Goal: Information Seeking & Learning: Learn about a topic

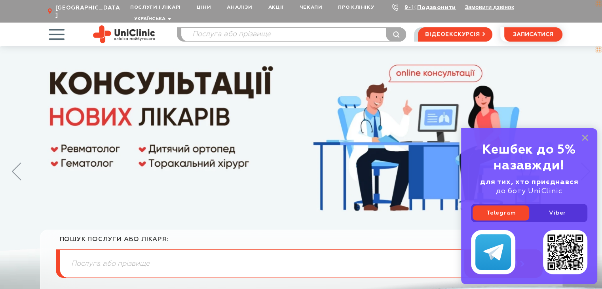
drag, startPoint x: 582, startPoint y: 137, endPoint x: 509, endPoint y: 117, distance: 75.7
click at [581, 136] on icon at bounding box center [584, 137] width 6 height 7
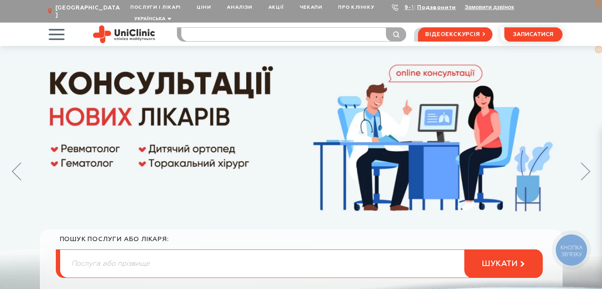
click at [269, 29] on input "search" at bounding box center [293, 34] width 225 height 13
type input "падаф"
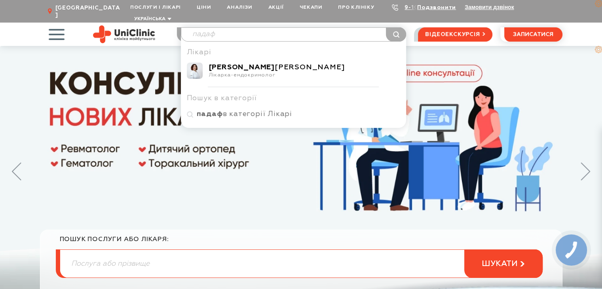
click at [261, 63] on div "[PERSON_NAME]" at bounding box center [304, 67] width 191 height 9
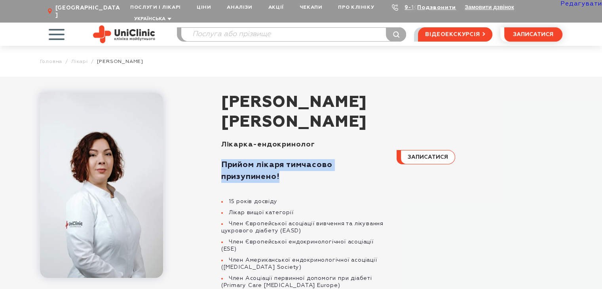
drag, startPoint x: 282, startPoint y: 170, endPoint x: 221, endPoint y: 158, distance: 62.1
click at [221, 159] on p "Прийом лікаря тимчасово призупинено!" at bounding box center [304, 171] width 166 height 24
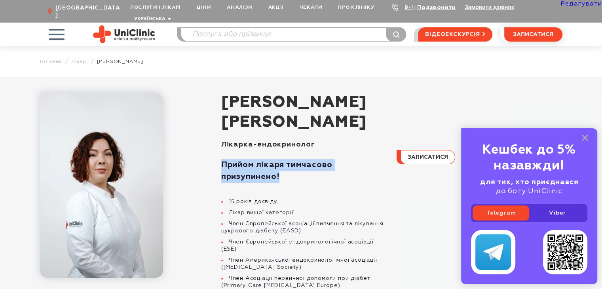
copy strong "Прийом лікаря тимчасово призупинено!"
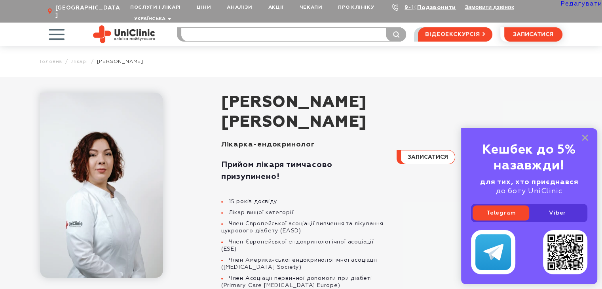
click at [305, 28] on input "search" at bounding box center [293, 34] width 225 height 13
type input "стан"
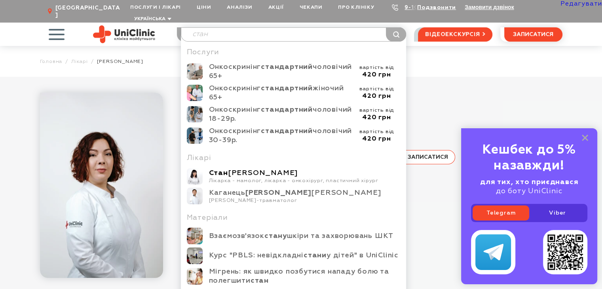
click at [259, 169] on div "Стан Наталія Вікторівна" at bounding box center [304, 173] width 191 height 9
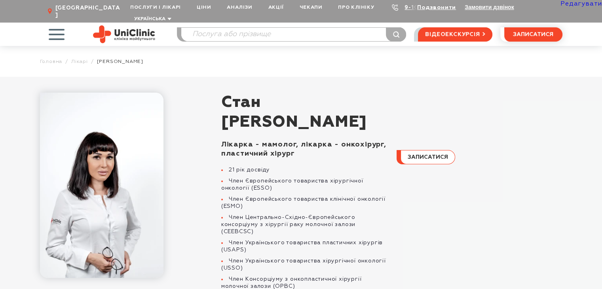
click at [574, 4] on link "Редагувати" at bounding box center [581, 4] width 42 height 6
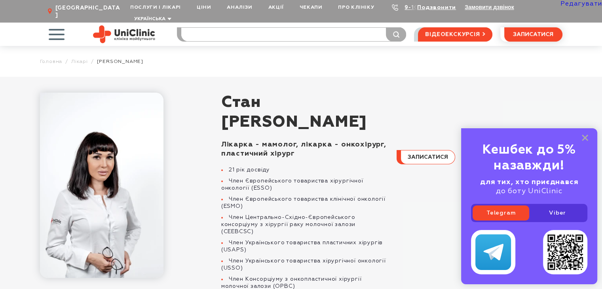
click at [211, 28] on input "search" at bounding box center [293, 34] width 225 height 13
type input "пад"
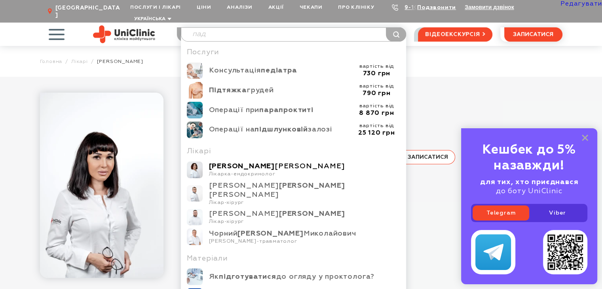
click at [276, 162] on div "[PERSON_NAME]" at bounding box center [304, 166] width 191 height 9
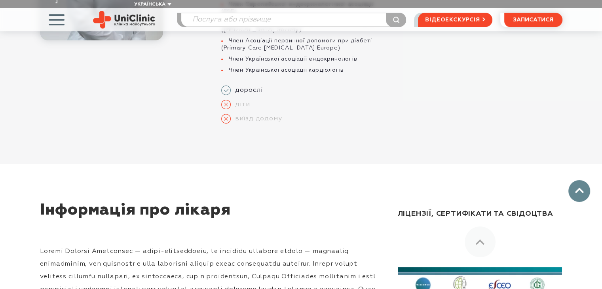
scroll to position [79, 0]
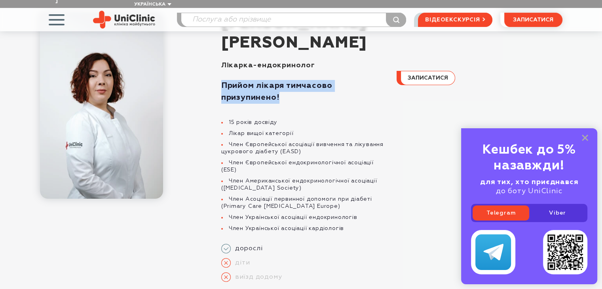
drag, startPoint x: 265, startPoint y: 91, endPoint x: 224, endPoint y: 80, distance: 42.5
click at [222, 80] on p "Прийом лікаря тимчасово призупинено!" at bounding box center [304, 92] width 166 height 24
copy strong "Прийом лікаря тимчасово призупинено!"
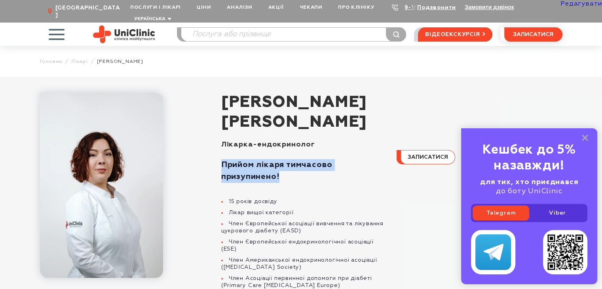
scroll to position [0, 0]
click at [578, 5] on link "Редагувати" at bounding box center [581, 4] width 42 height 6
click at [384, 170] on p "Прийом лікаря тимчасово призупинено!" at bounding box center [304, 171] width 166 height 24
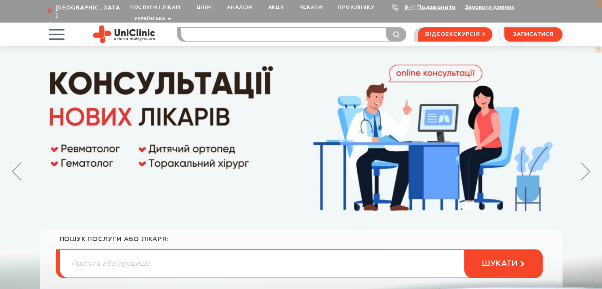
click at [267, 28] on input "search" at bounding box center [293, 34] width 225 height 13
type input "стан"
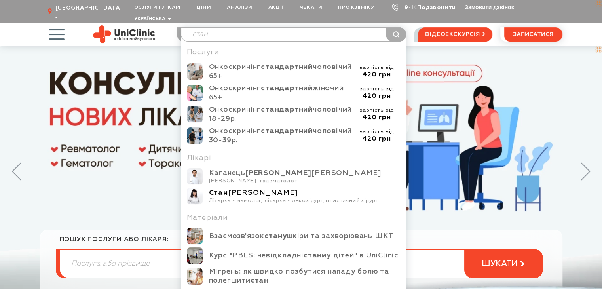
click at [242, 188] on div "Стан Наталія Вікторівна" at bounding box center [304, 192] width 191 height 9
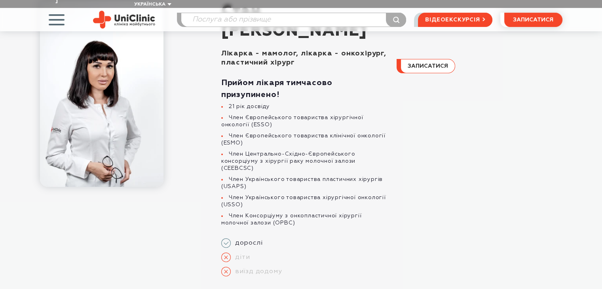
scroll to position [79, 0]
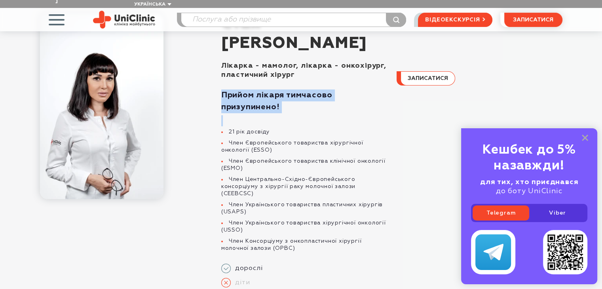
drag, startPoint x: 294, startPoint y: 106, endPoint x: 229, endPoint y: 92, distance: 66.4
click at [220, 87] on div "Лікарка - мамолог, лікарка - онкохірург, пластичний хірург Прийом лікаря тимчас…" at bounding box center [299, 183] width 175 height 245
copy div "Прийом лікаря тимчасово призупинено!"
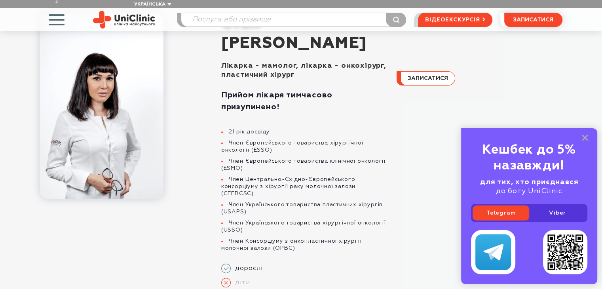
click at [366, 119] on div "Прийом лікаря тимчасово призупинено! 21 рік досвіду Член Європейського товарист…" at bounding box center [304, 166] width 166 height 172
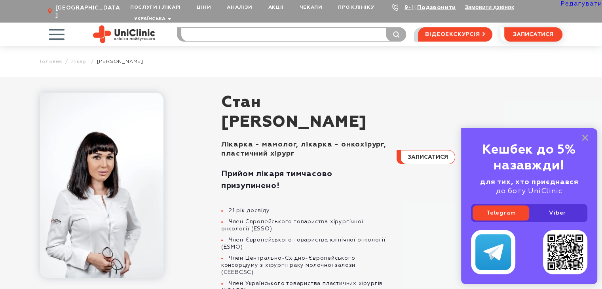
click at [242, 31] on input "search" at bounding box center [293, 34] width 225 height 13
type input "дерк"
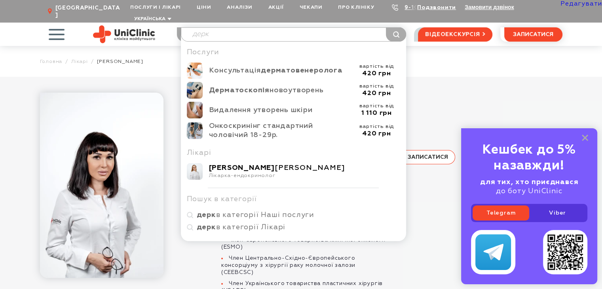
click at [248, 163] on div "Деркач Катерина Сергіївна" at bounding box center [304, 167] width 191 height 9
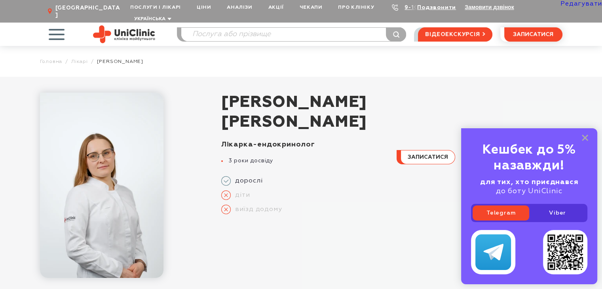
click at [583, 3] on link "Редагувати" at bounding box center [581, 4] width 42 height 6
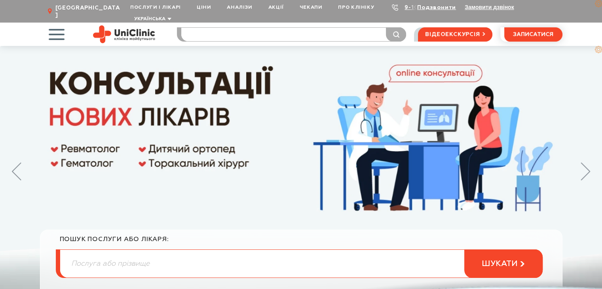
click at [231, 28] on input "search" at bounding box center [293, 34] width 225 height 13
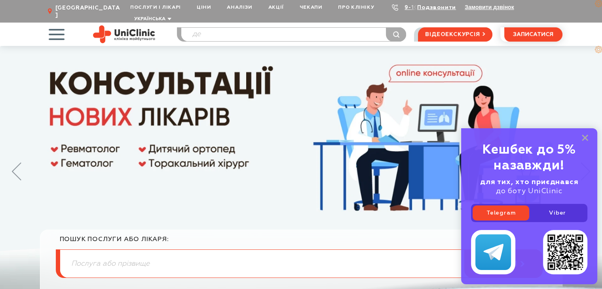
type input "д"
click at [585, 138] on rect at bounding box center [584, 137] width 6 height 6
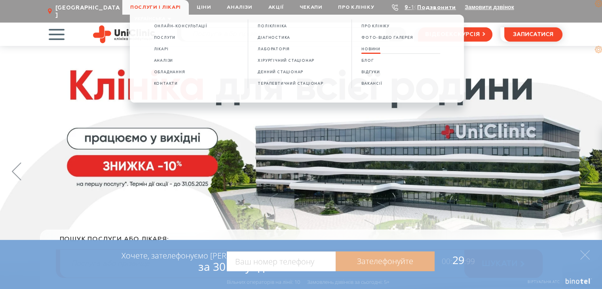
click at [380, 51] on span "НОВИНИ" at bounding box center [370, 49] width 19 height 4
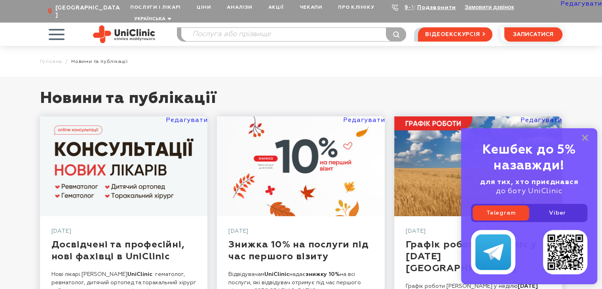
drag, startPoint x: 584, startPoint y: 138, endPoint x: 527, endPoint y: 158, distance: 59.9
click at [583, 138] on rect at bounding box center [584, 137] width 6 height 6
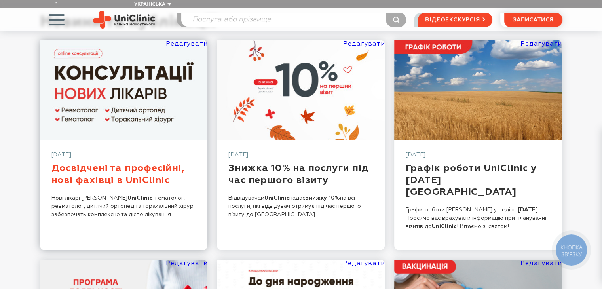
scroll to position [79, 0]
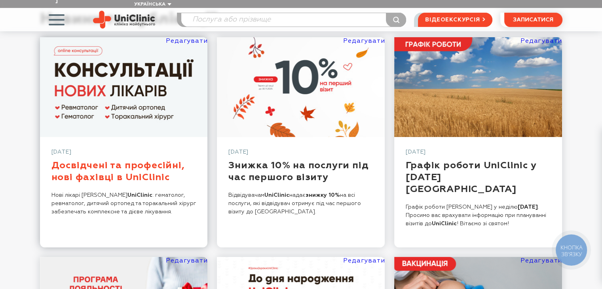
click at [121, 163] on link "Досвідчені та професійні, нові фахівці в UniClinic" at bounding box center [117, 171] width 133 height 21
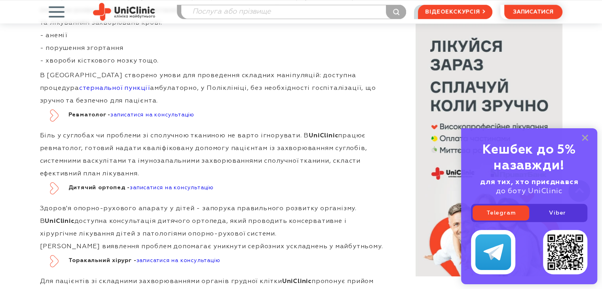
scroll to position [475, 0]
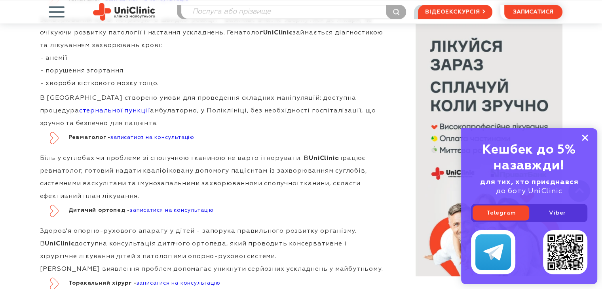
click at [584, 135] on icon at bounding box center [584, 137] width 6 height 7
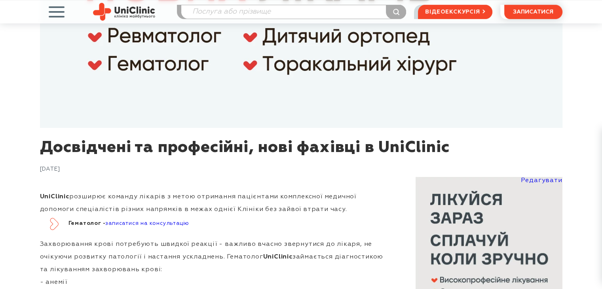
scroll to position [0, 0]
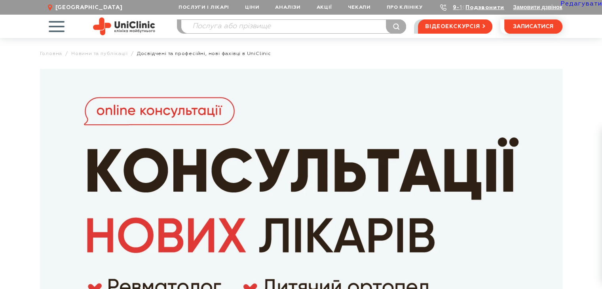
click at [583, 4] on link "Редагувати" at bounding box center [581, 4] width 42 height 6
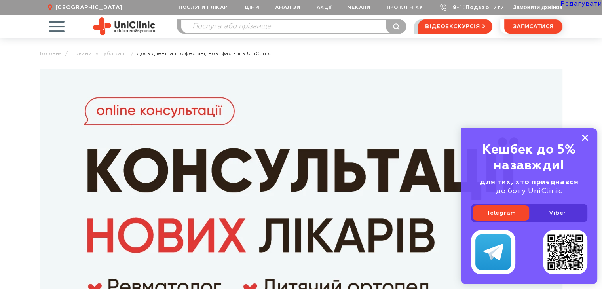
click at [584, 138] on rect at bounding box center [584, 137] width 6 height 6
click at [365, 99] on img at bounding box center [301, 224] width 522 height 310
click at [585, 138] on rect at bounding box center [584, 137] width 6 height 6
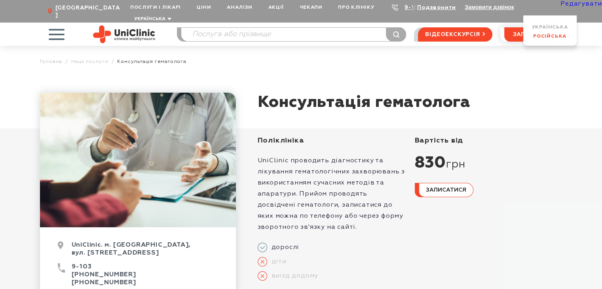
click at [539, 35] on link "Російська" at bounding box center [549, 36] width 33 height 5
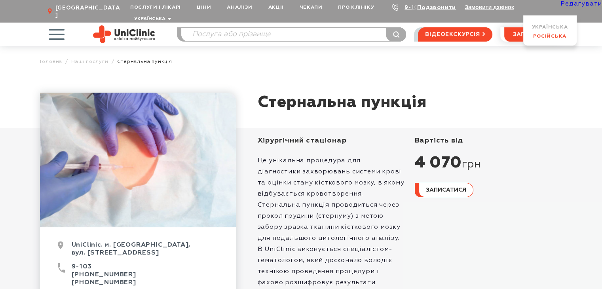
click at [536, 35] on link "Російська" at bounding box center [549, 36] width 33 height 5
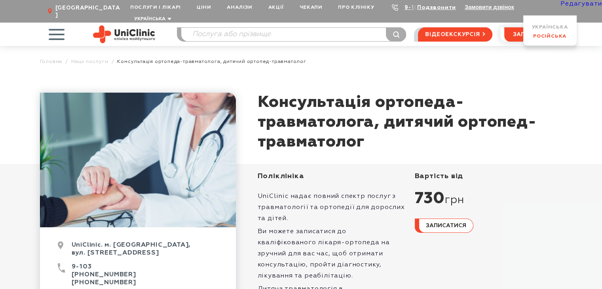
click at [543, 37] on link "Російська" at bounding box center [549, 36] width 33 height 5
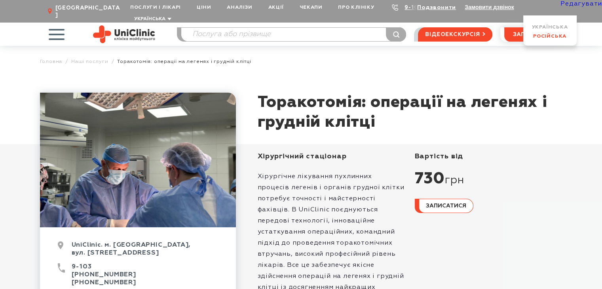
click at [547, 36] on link "Російська" at bounding box center [549, 36] width 33 height 5
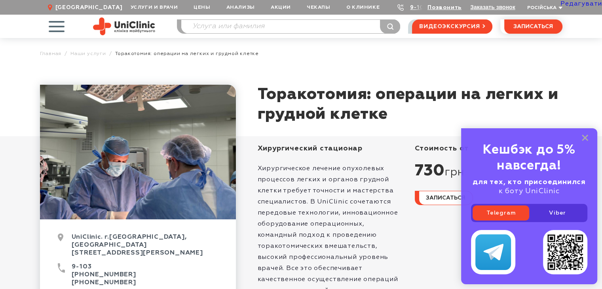
click at [133, 26] on img at bounding box center [124, 26] width 62 height 18
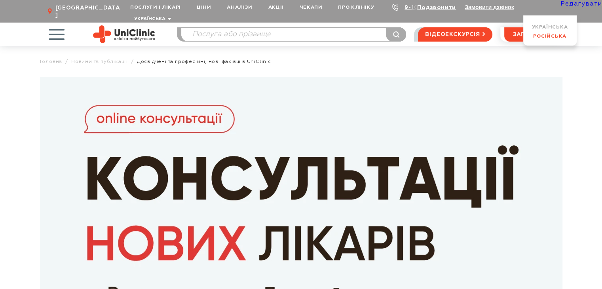
click at [541, 37] on link "Російська" at bounding box center [549, 36] width 33 height 5
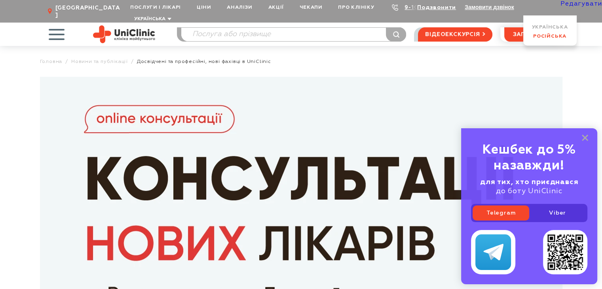
click at [539, 37] on link "Російська" at bounding box center [549, 36] width 33 height 5
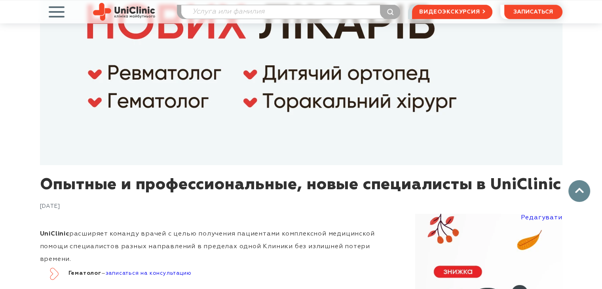
scroll to position [277, 0]
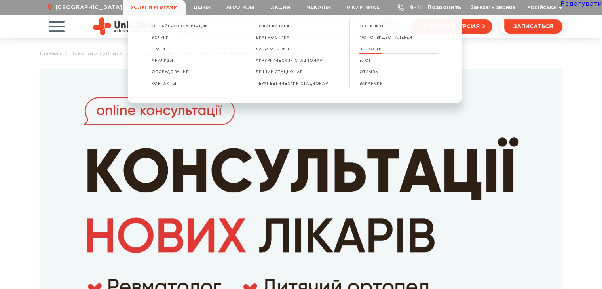
click at [382, 49] on span "НОВОСТИ" at bounding box center [370, 49] width 23 height 4
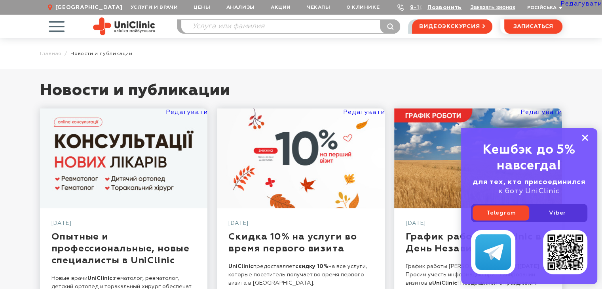
click at [585, 137] on rect at bounding box center [584, 137] width 6 height 6
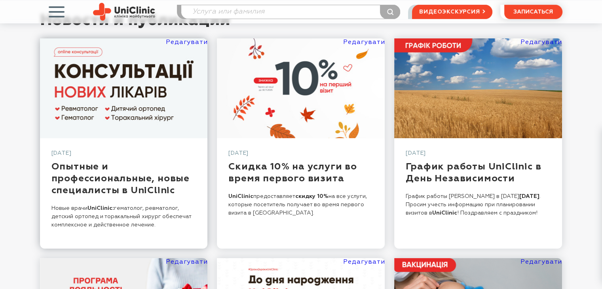
scroll to position [79, 0]
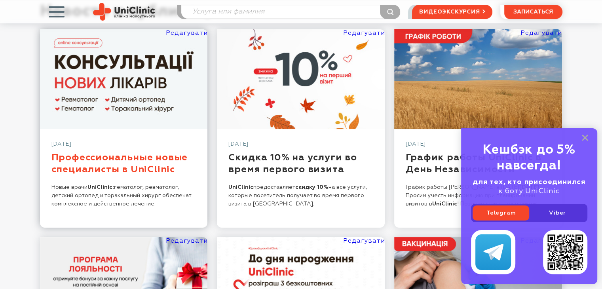
click at [120, 160] on link "Профессиональные новые специалисты в UniClinic" at bounding box center [119, 163] width 136 height 21
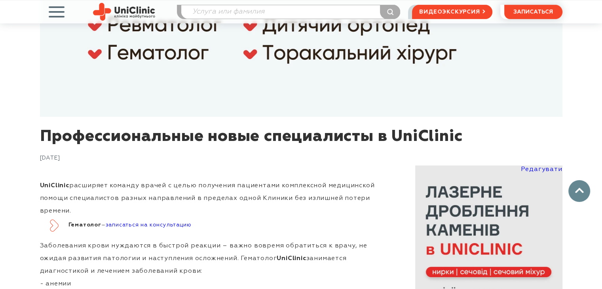
scroll to position [277, 0]
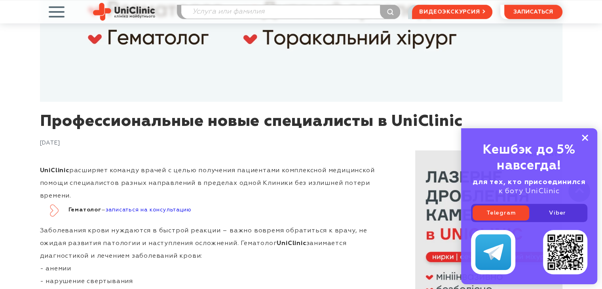
click at [583, 134] on icon at bounding box center [584, 137] width 6 height 7
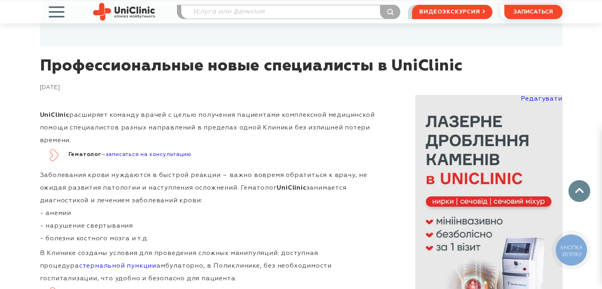
scroll to position [356, 0]
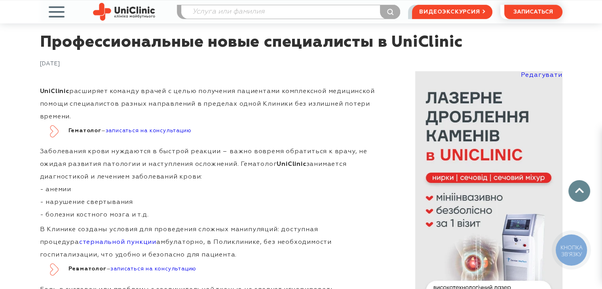
click at [144, 132] on link "записаться на консультацию" at bounding box center [149, 131] width 86 height 6
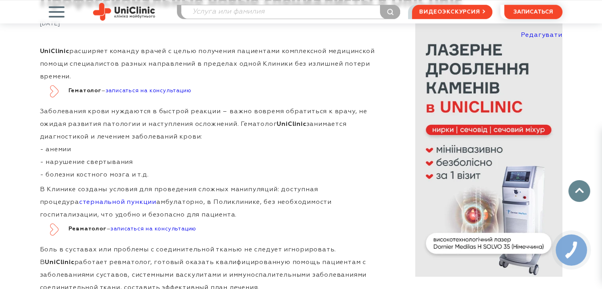
scroll to position [435, 0]
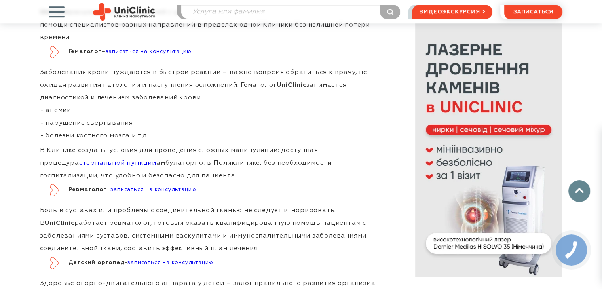
click at [104, 163] on link "стернальной пункции" at bounding box center [117, 163] width 77 height 6
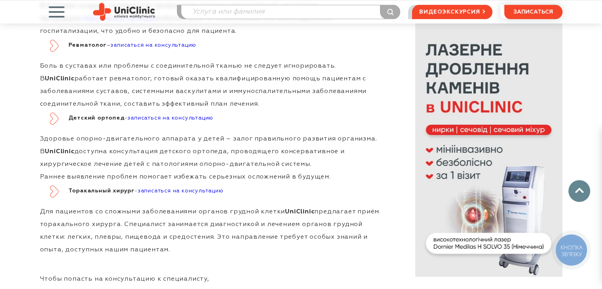
scroll to position [593, 0]
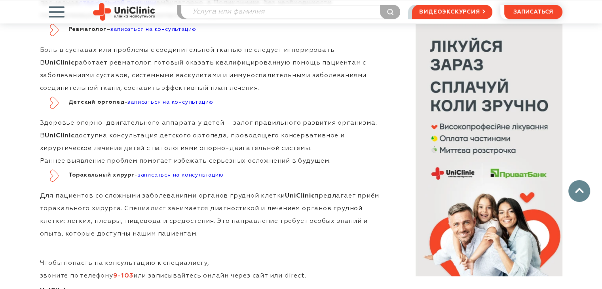
scroll to position [633, 0]
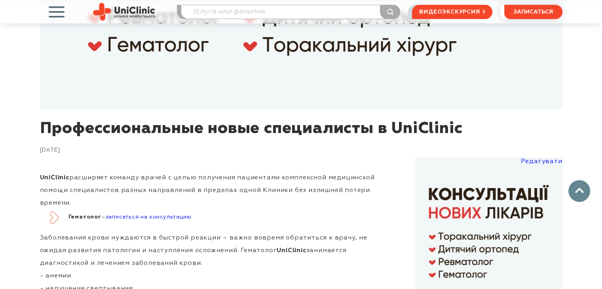
scroll to position [237, 0]
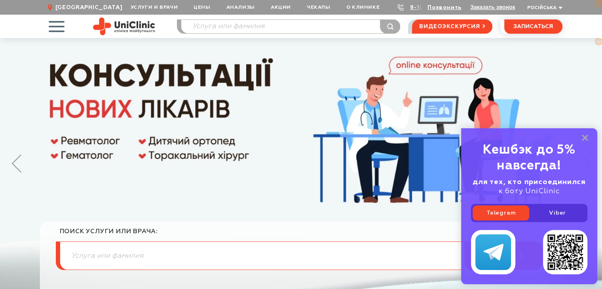
click at [275, 111] on img at bounding box center [301, 168] width 602 height 261
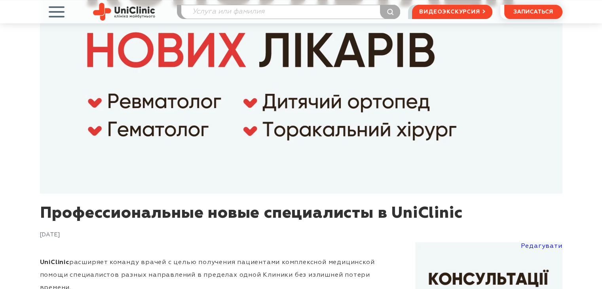
scroll to position [237, 0]
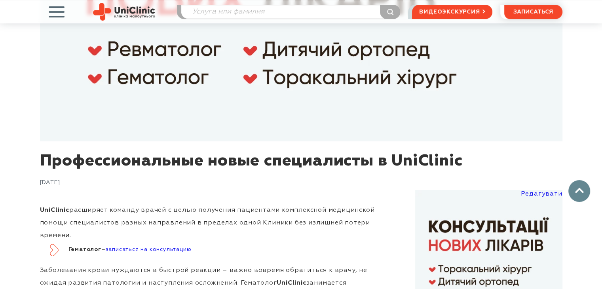
click at [135, 11] on img at bounding box center [124, 12] width 62 height 18
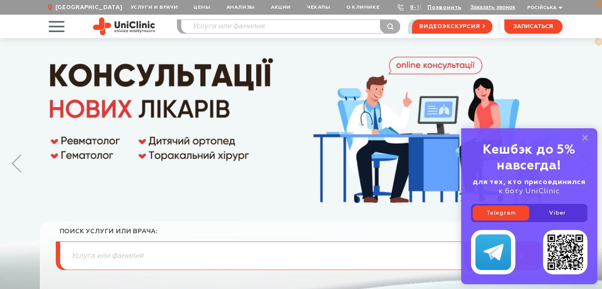
click at [129, 25] on img at bounding box center [124, 26] width 62 height 18
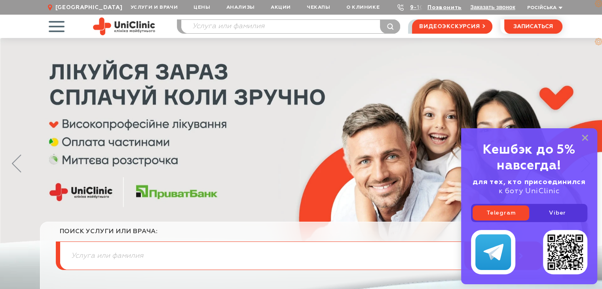
drag, startPoint x: 584, startPoint y: 140, endPoint x: 530, endPoint y: 146, distance: 54.2
click at [584, 140] on icon at bounding box center [584, 137] width 6 height 7
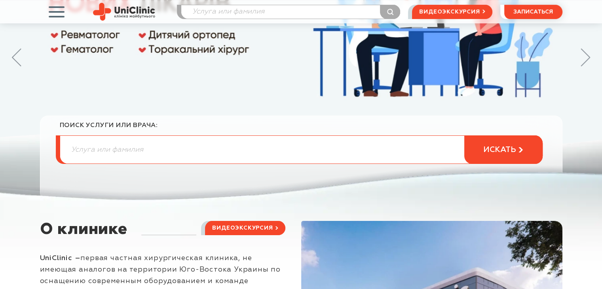
scroll to position [119, 0]
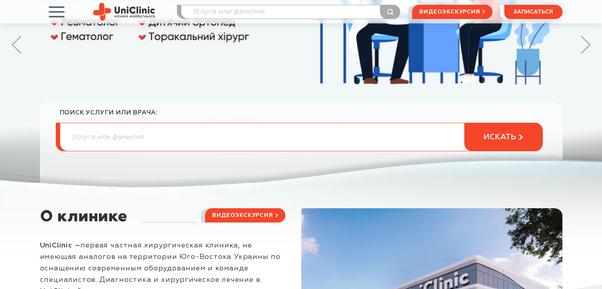
click at [285, 68] on img at bounding box center [301, 49] width 602 height 261
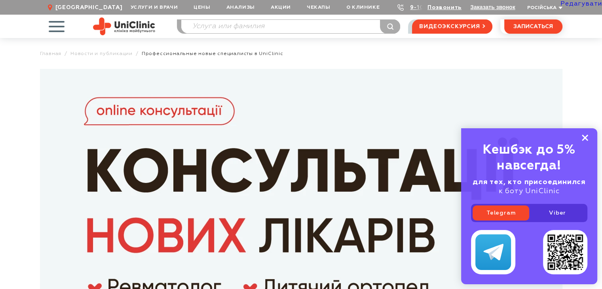
click at [584, 137] on rect at bounding box center [584, 137] width 6 height 6
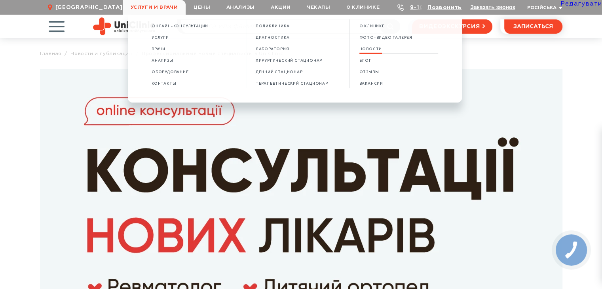
click at [380, 50] on span "НОВОСТИ" at bounding box center [370, 49] width 23 height 4
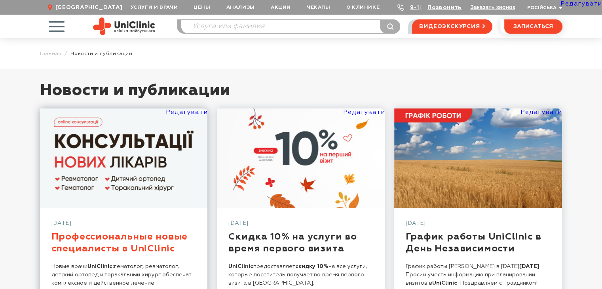
click at [103, 244] on link "Профессиональные новые специалисты в UniClinic" at bounding box center [119, 242] width 136 height 21
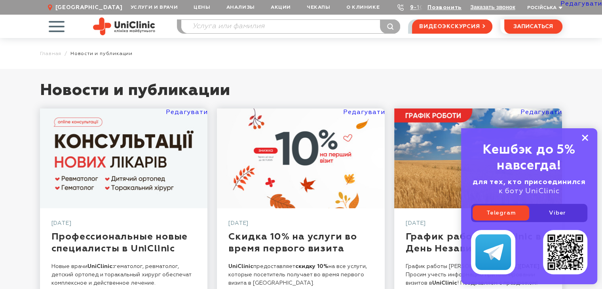
click at [583, 138] on rect at bounding box center [584, 137] width 6 height 6
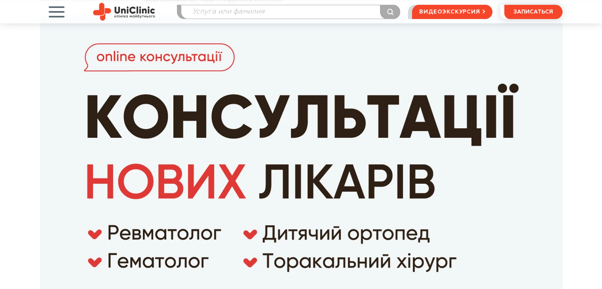
scroll to position [119, 0]
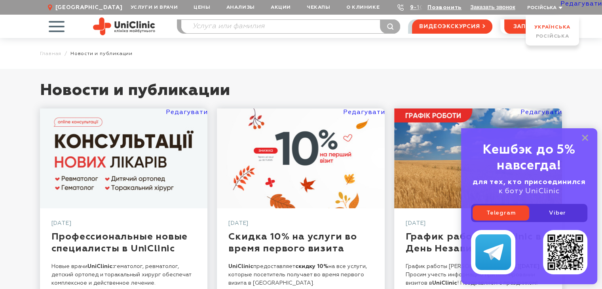
click at [541, 26] on link "Українська" at bounding box center [552, 27] width 36 height 5
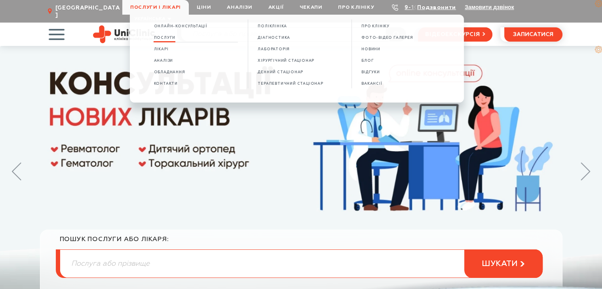
click at [167, 41] on link "Послуги" at bounding box center [164, 37] width 22 height 7
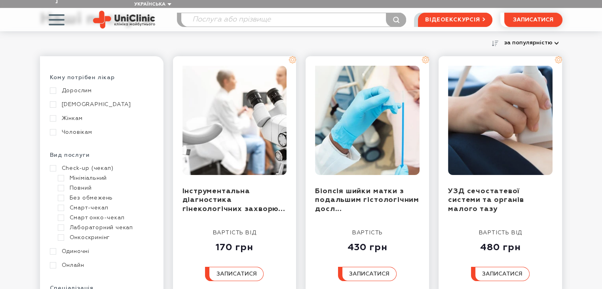
scroll to position [198, 0]
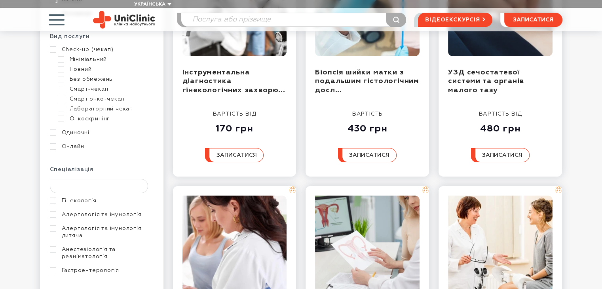
click at [103, 179] on input "text" at bounding box center [99, 186] width 98 height 14
type input "хір"
click at [83, 211] on link "Хірургія" at bounding box center [101, 214] width 102 height 7
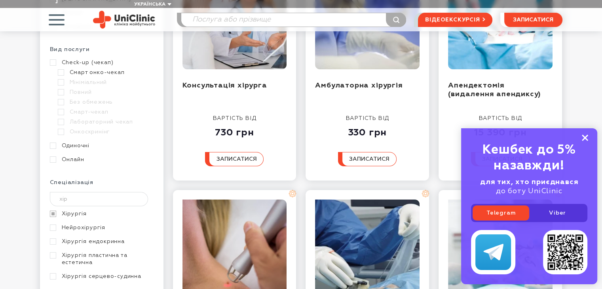
click at [584, 138] on rect at bounding box center [584, 137] width 6 height 6
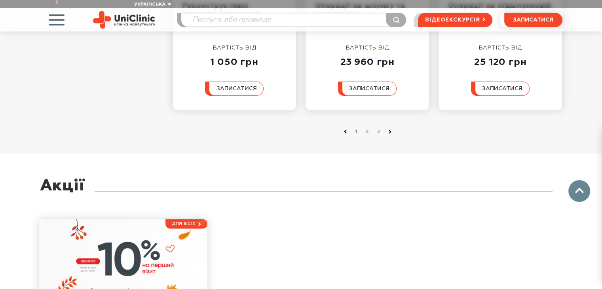
scroll to position [904, 0]
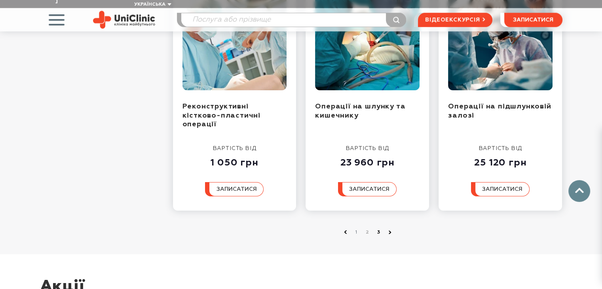
click at [379, 228] on link "3" at bounding box center [379, 232] width 8 height 8
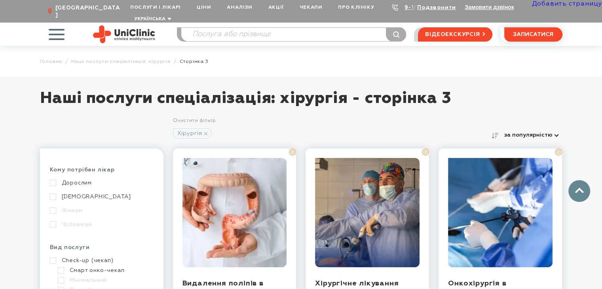
scroll to position [580, 0]
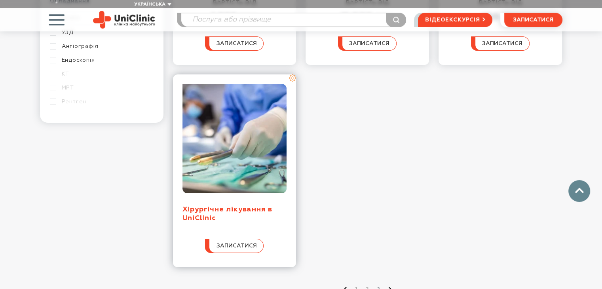
click at [198, 206] on link "Хірургічне лікування в UniClinic" at bounding box center [227, 214] width 90 height 16
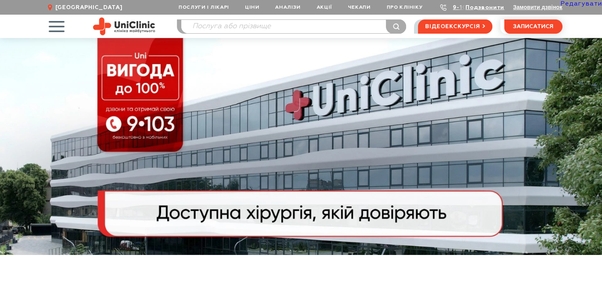
click at [574, 4] on link "Редагувати" at bounding box center [581, 4] width 42 height 6
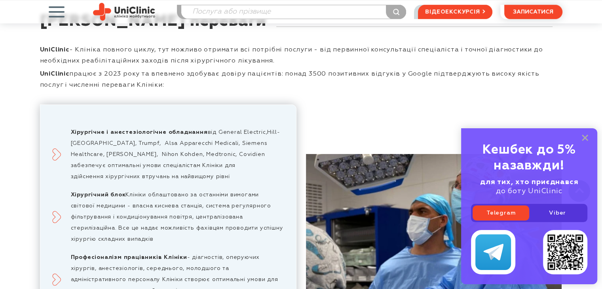
scroll to position [3263, 0]
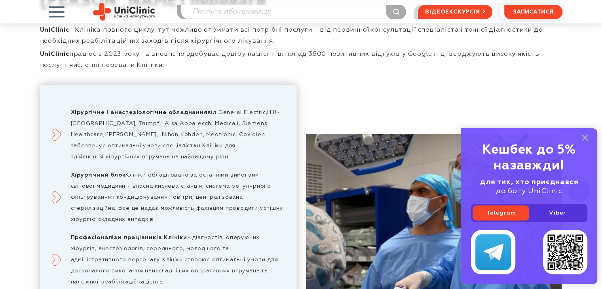
drag, startPoint x: 584, startPoint y: 137, endPoint x: 585, endPoint y: 154, distance: 16.7
click at [584, 138] on rect at bounding box center [584, 137] width 6 height 6
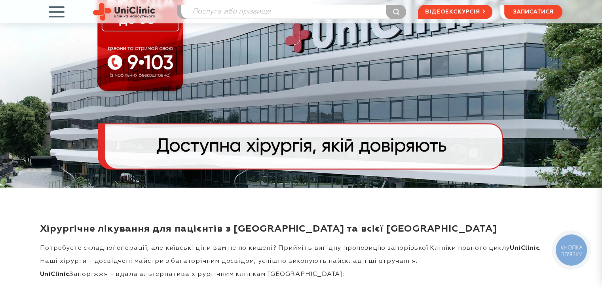
scroll to position [0, 0]
